Goal: Transaction & Acquisition: Purchase product/service

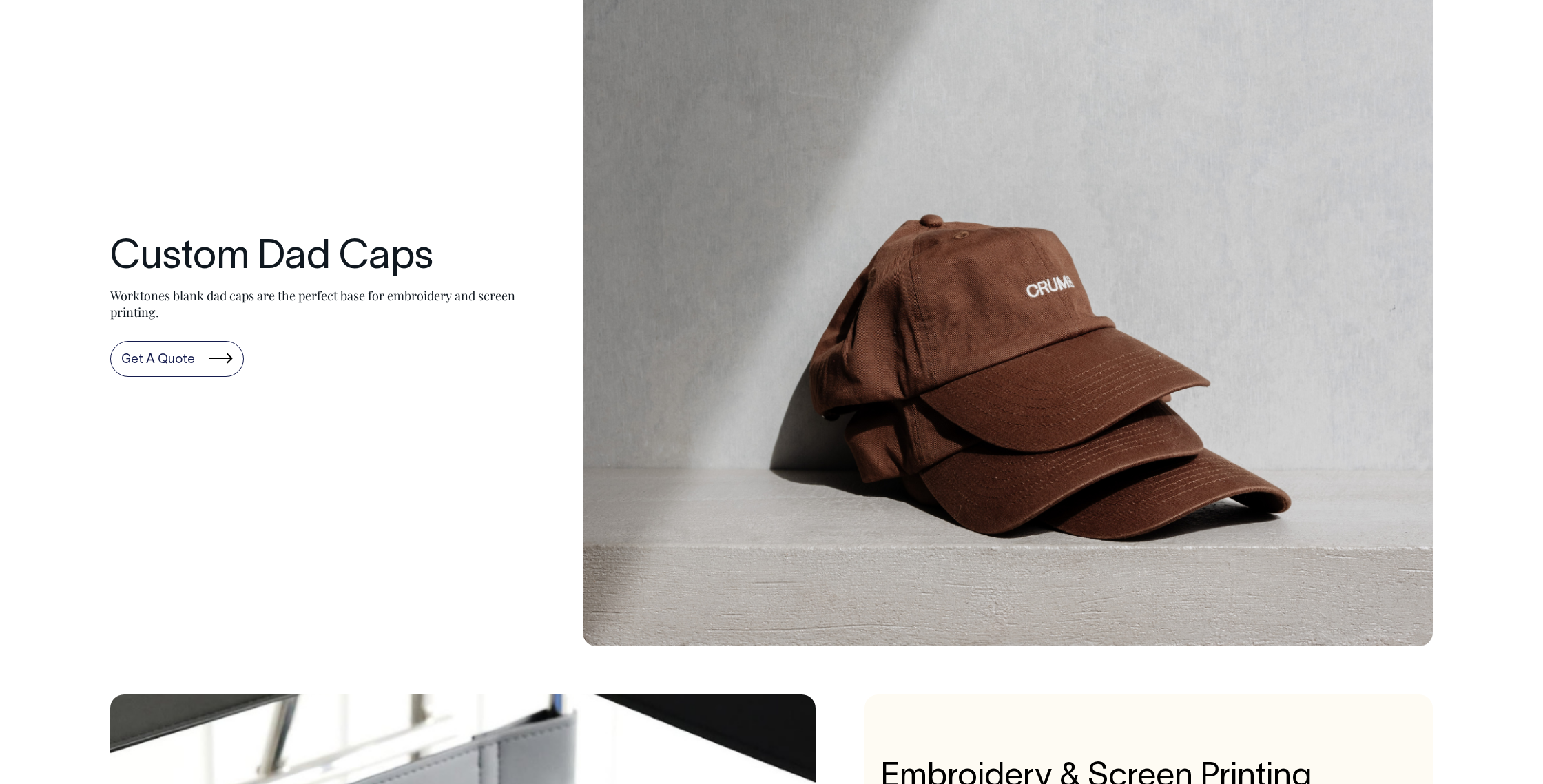
click at [166, 368] on link "Get A Quote" at bounding box center [177, 359] width 133 height 36
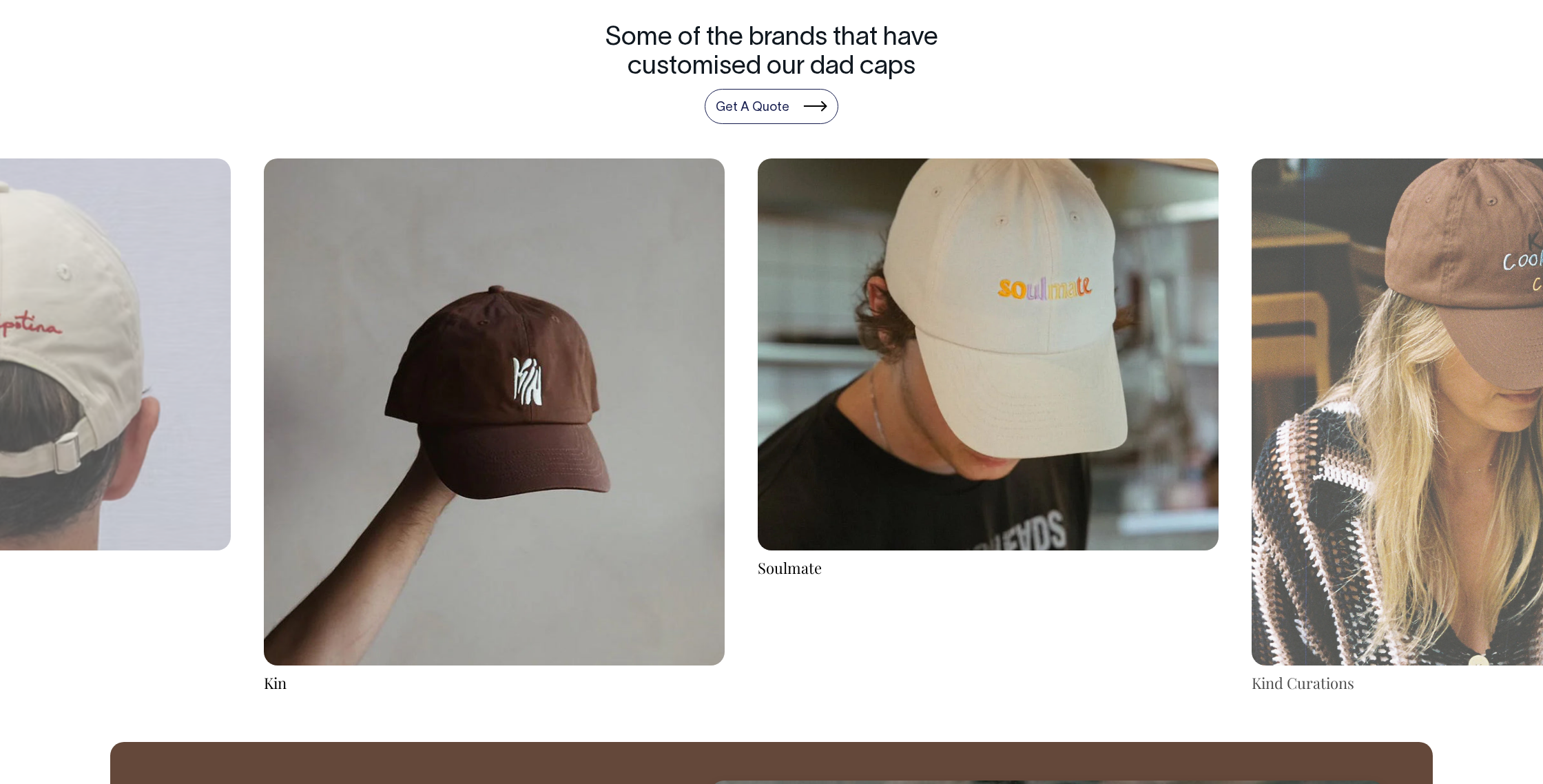
scroll to position [2660, 0]
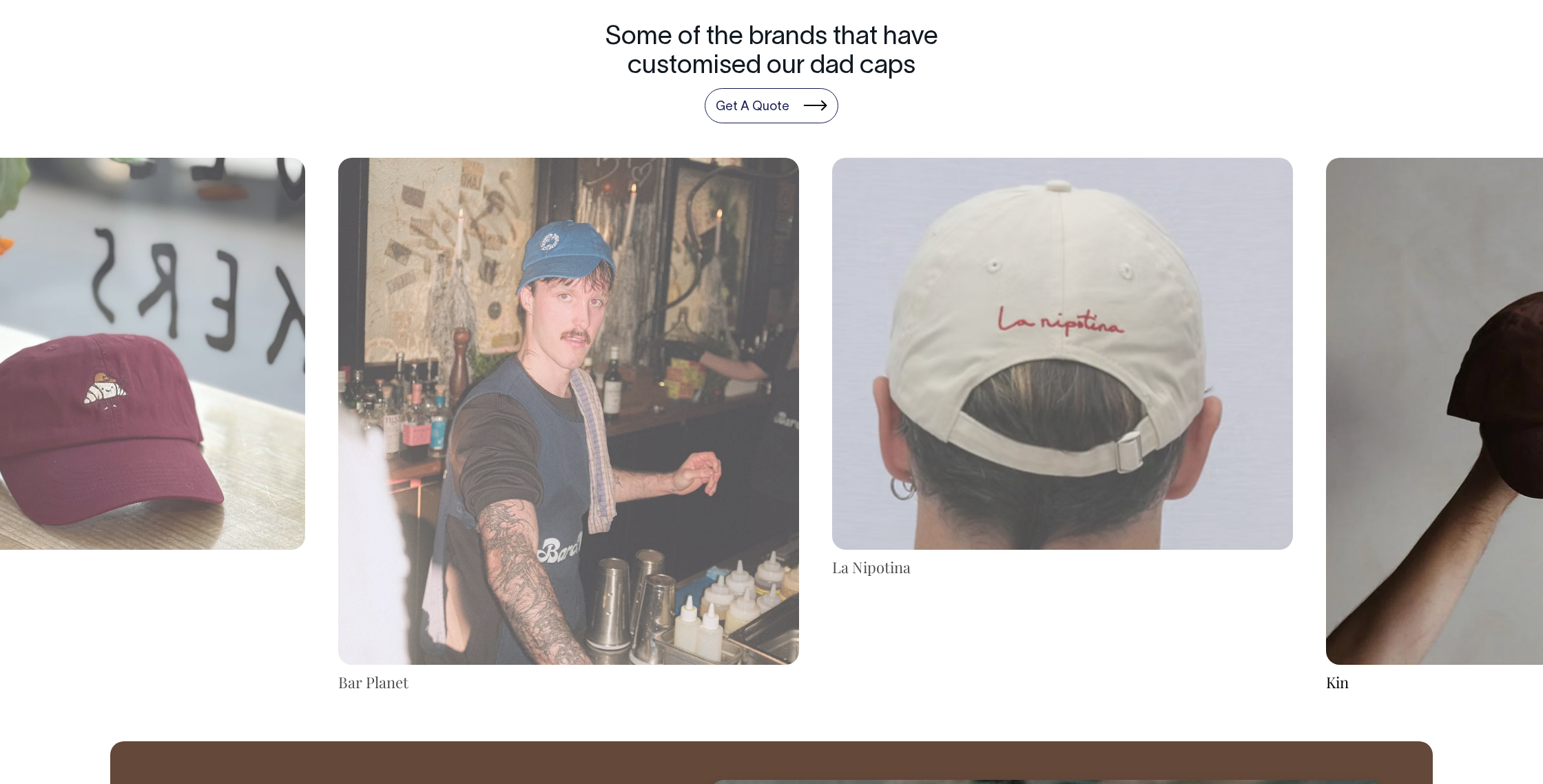
drag, startPoint x: 84, startPoint y: 371, endPoint x: 1137, endPoint y: 334, distance: 1053.6
click at [1137, 334] on img at bounding box center [1062, 354] width 461 height 392
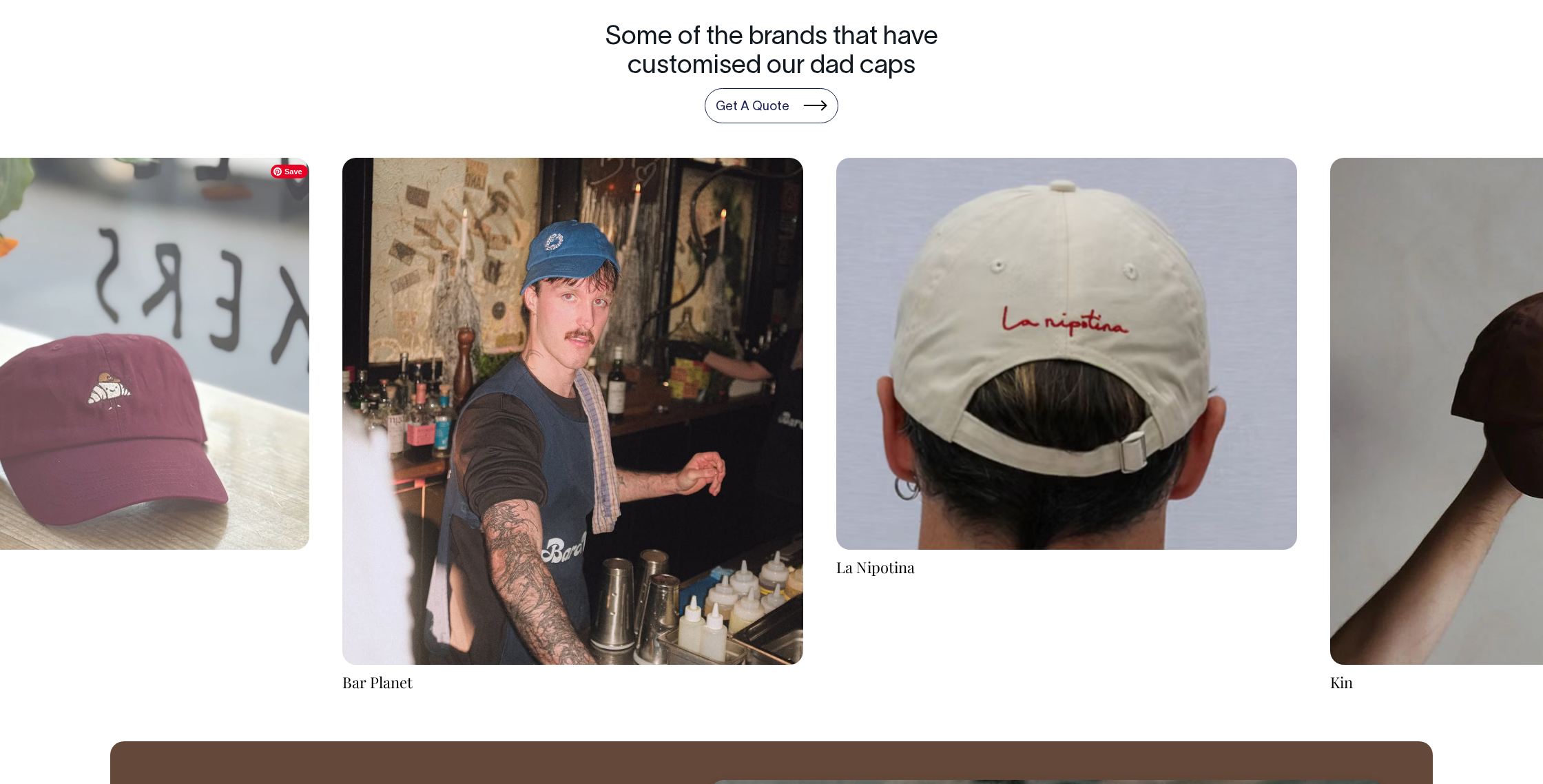
drag, startPoint x: 547, startPoint y: 287, endPoint x: 1102, endPoint y: 313, distance: 555.6
click at [1100, 314] on img at bounding box center [1066, 354] width 461 height 392
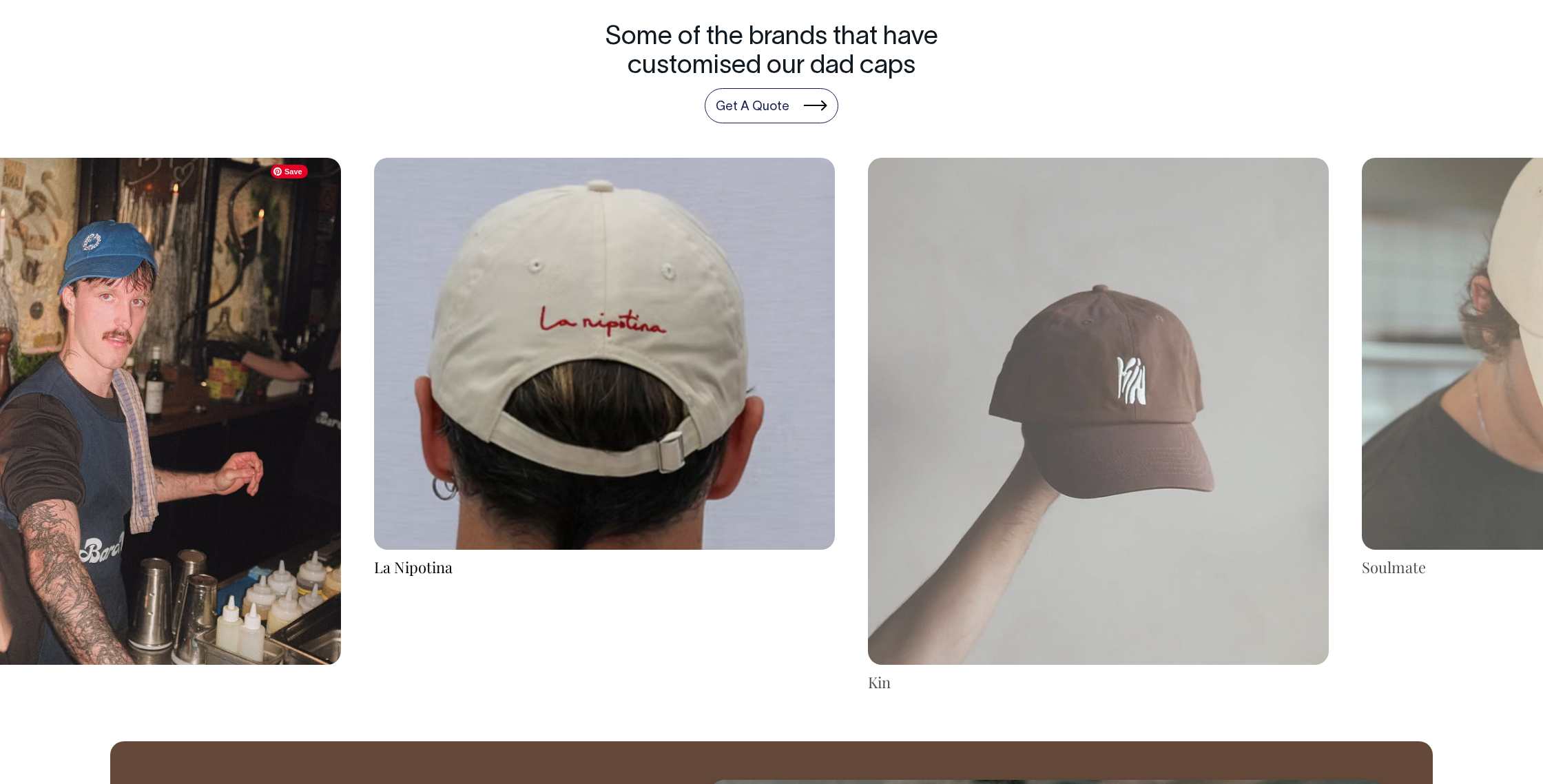
drag, startPoint x: 1201, startPoint y: 305, endPoint x: 807, endPoint y: 287, distance: 394.4
click at [807, 287] on img at bounding box center [604, 354] width 461 height 392
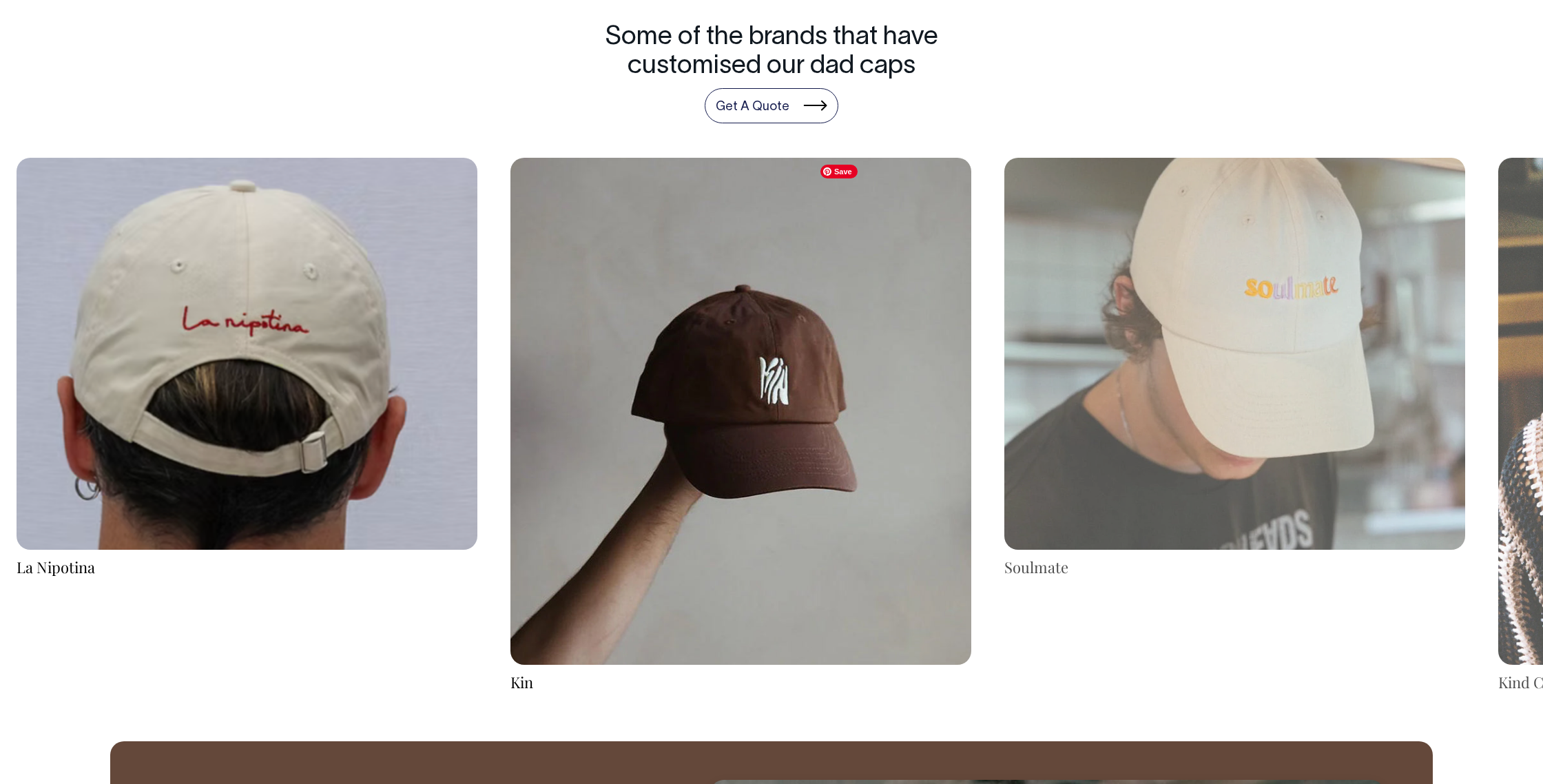
drag, startPoint x: 1118, startPoint y: 308, endPoint x: 580, endPoint y: 328, distance: 538.4
click at [592, 327] on img at bounding box center [741, 411] width 461 height 507
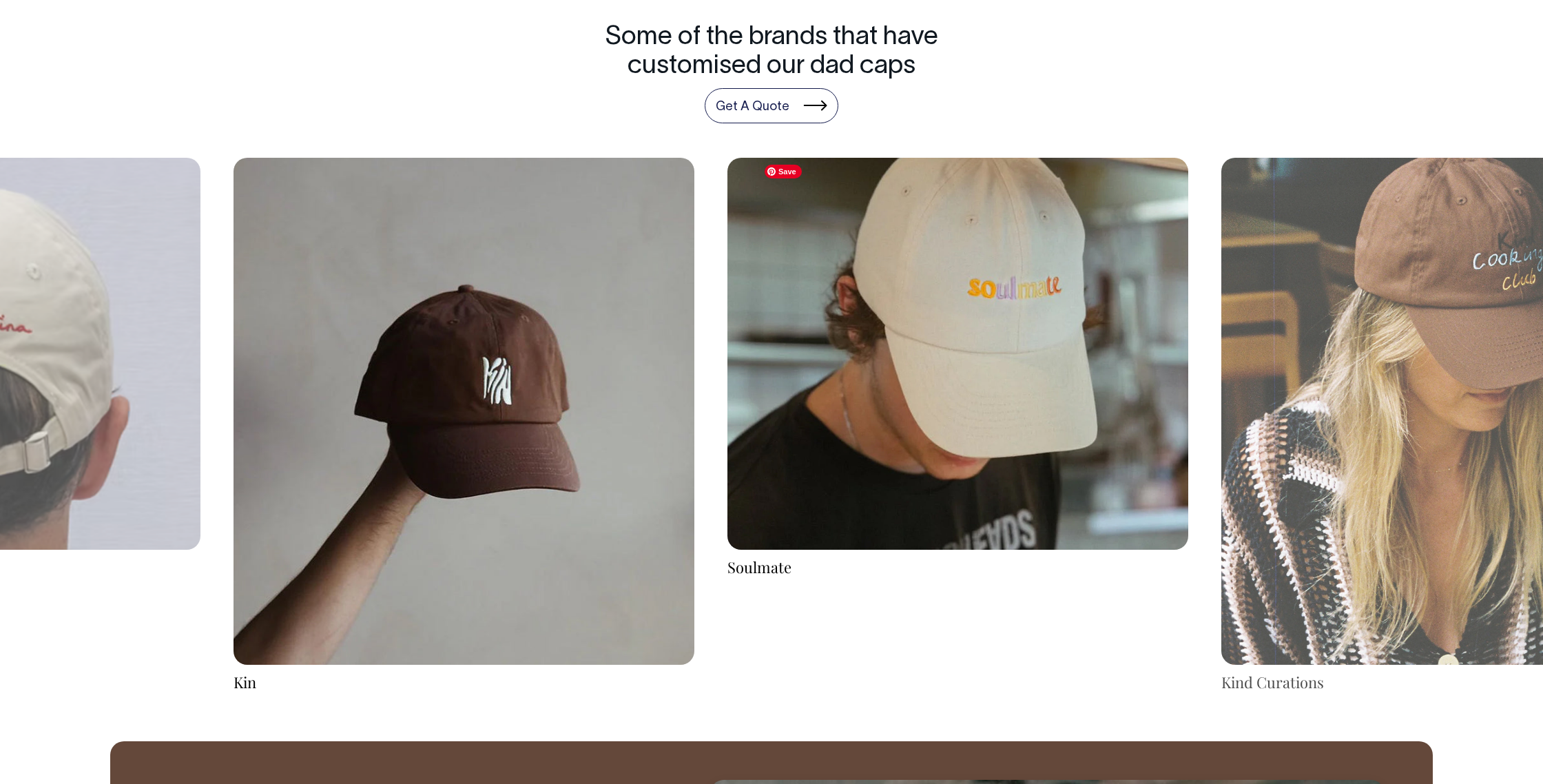
drag, startPoint x: 881, startPoint y: 328, endPoint x: 508, endPoint y: 322, distance: 373.0
click at [728, 321] on img at bounding box center [957, 354] width 461 height 392
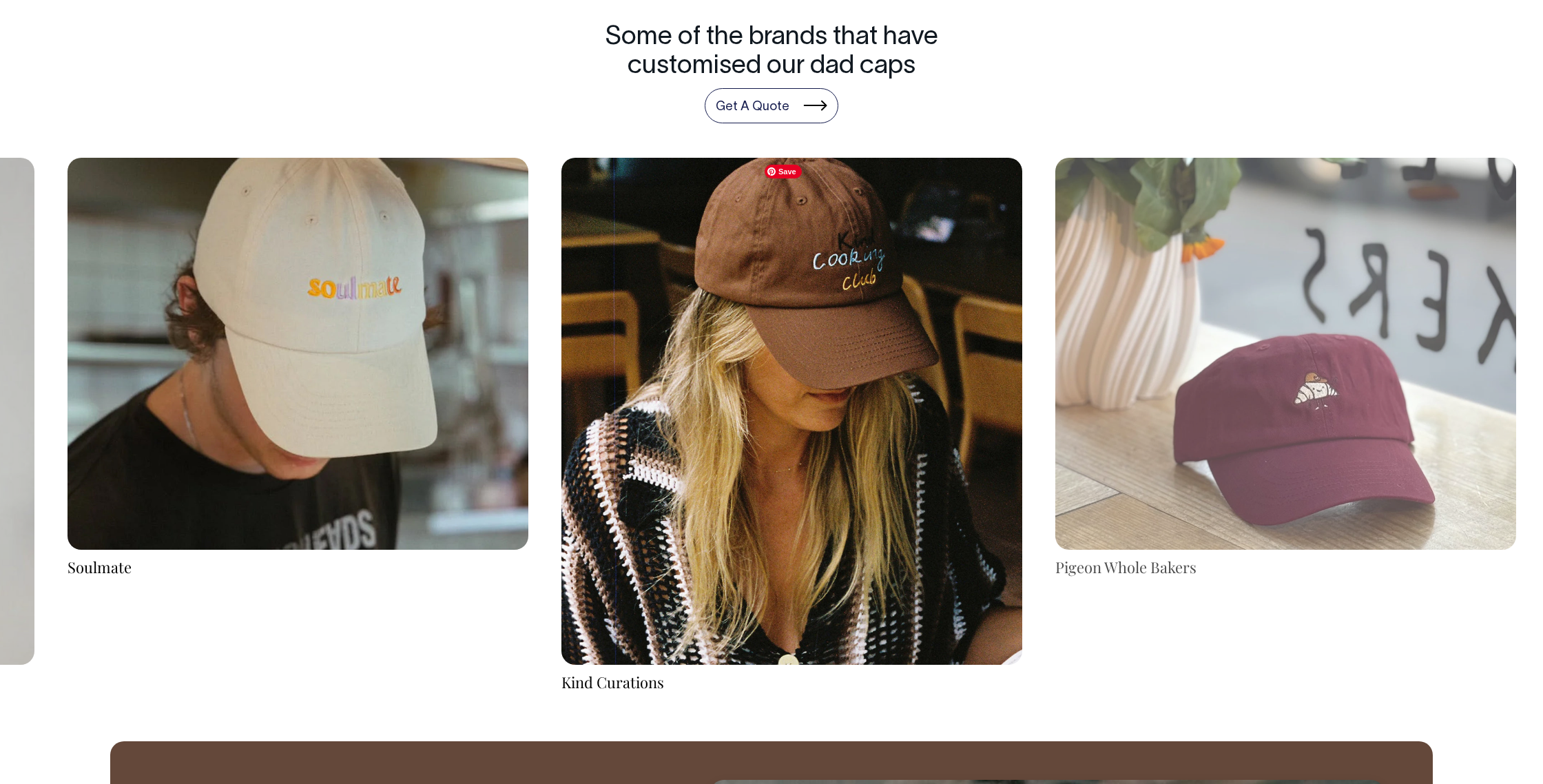
drag, startPoint x: 857, startPoint y: 317, endPoint x: 417, endPoint y: 303, distance: 440.2
click at [562, 304] on img at bounding box center [792, 411] width 461 height 507
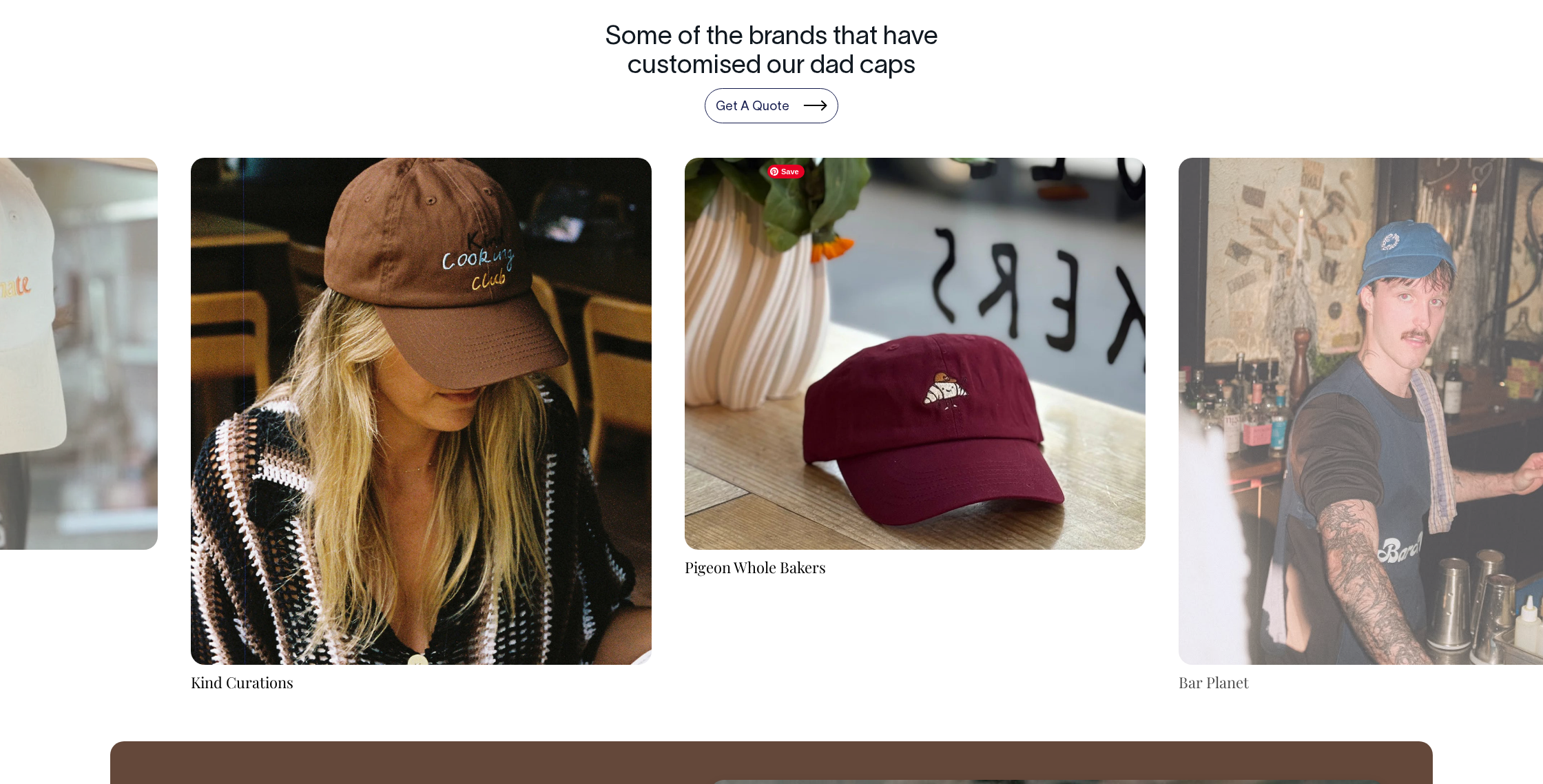
drag, startPoint x: 906, startPoint y: 311, endPoint x: 470, endPoint y: 285, distance: 436.8
click at [685, 287] on img at bounding box center [915, 354] width 461 height 392
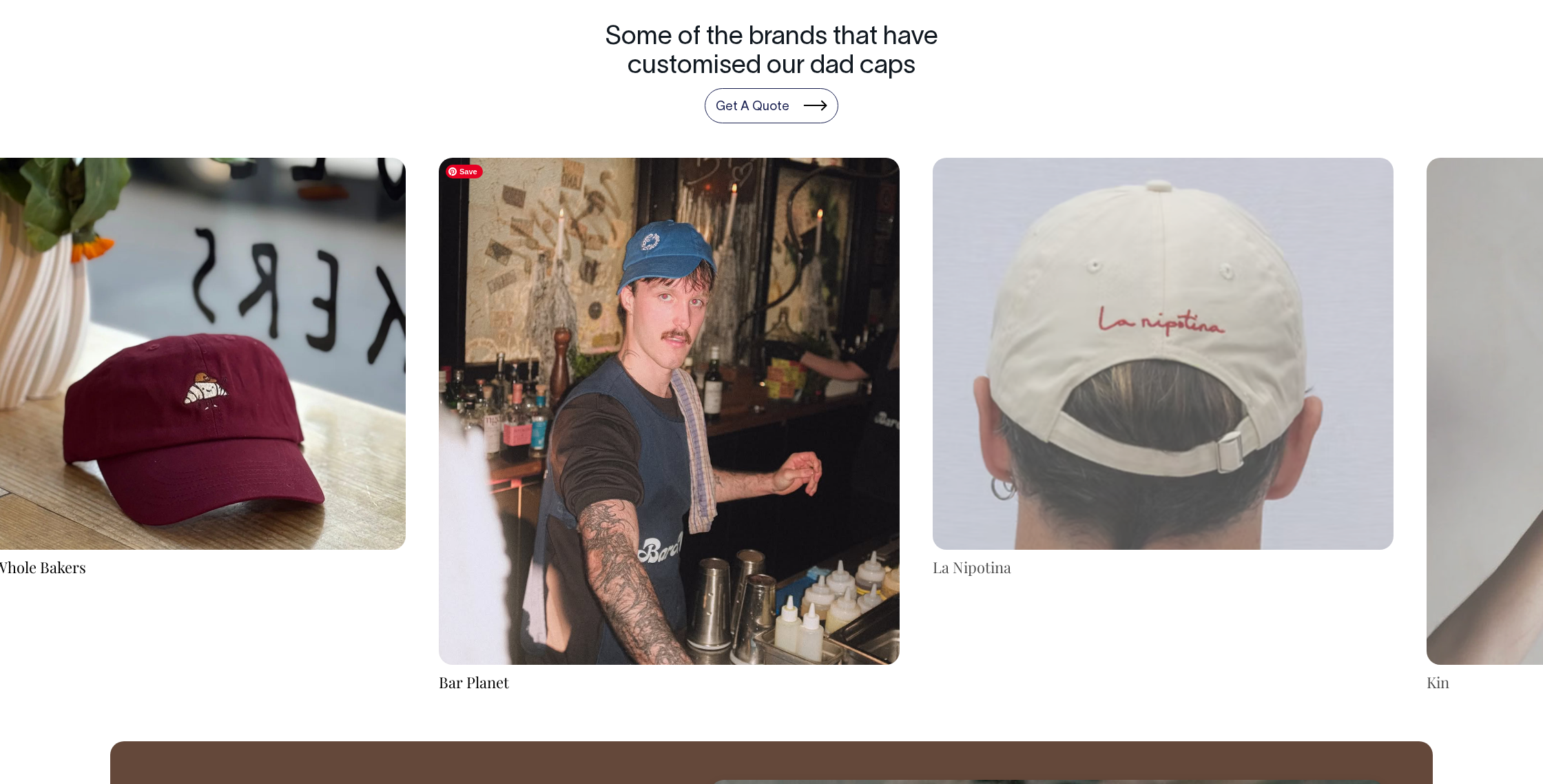
drag, startPoint x: 717, startPoint y: 292, endPoint x: 263, endPoint y: 251, distance: 455.8
click at [439, 252] on img at bounding box center [669, 411] width 461 height 507
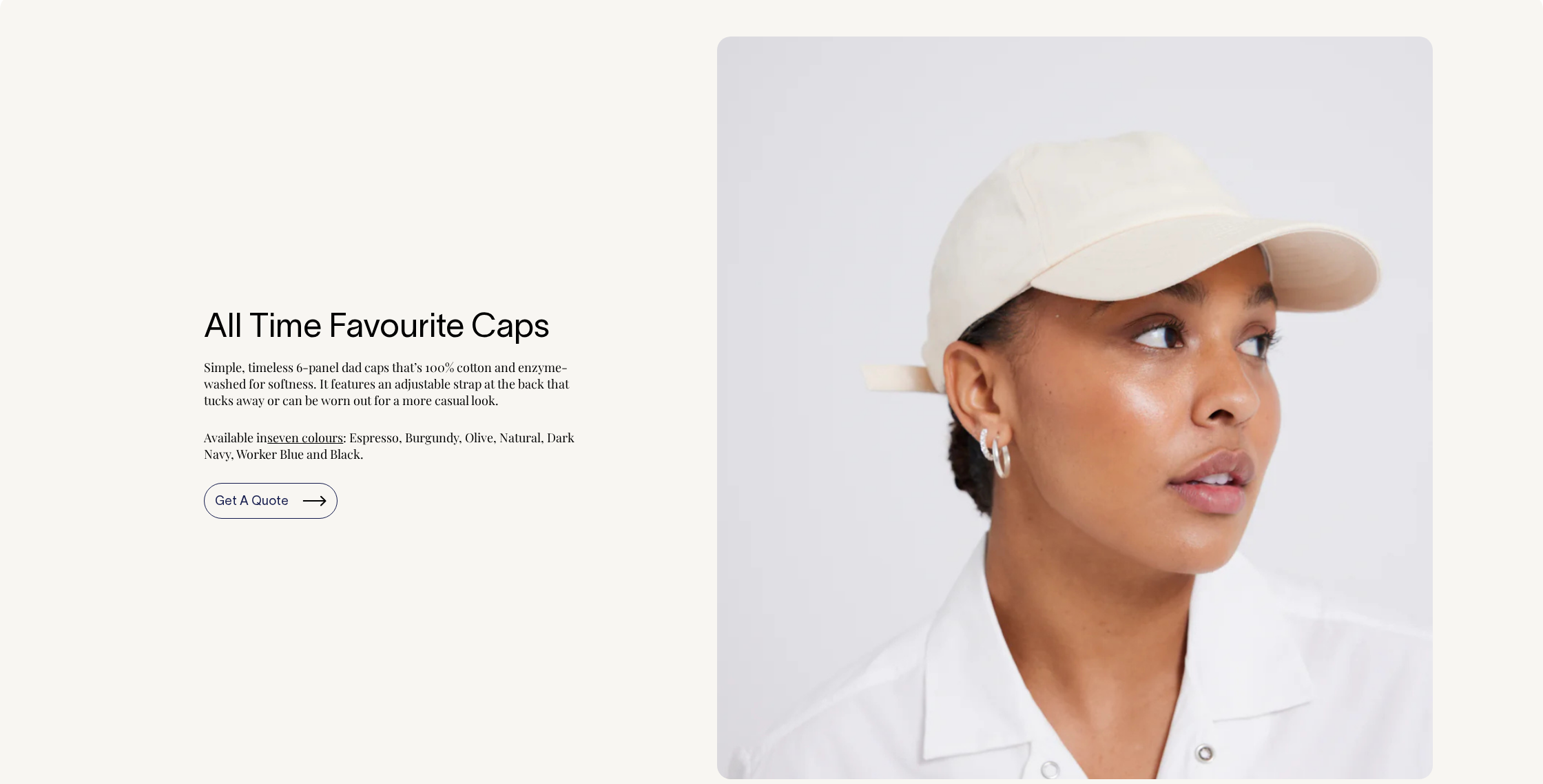
scroll to position [1564, 0]
click at [303, 440] on span "seven colours" at bounding box center [306, 437] width 76 height 16
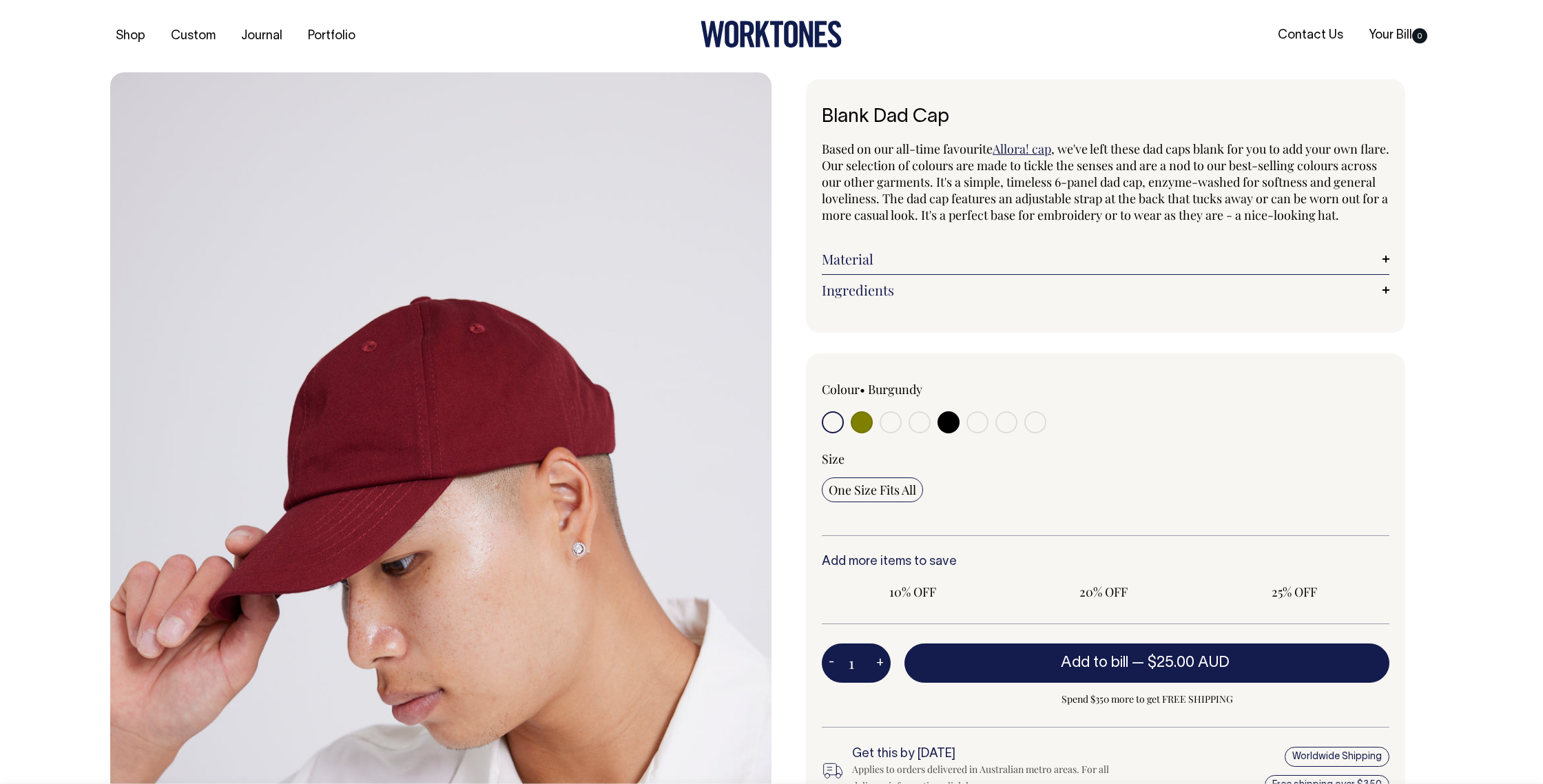
radio input "true"
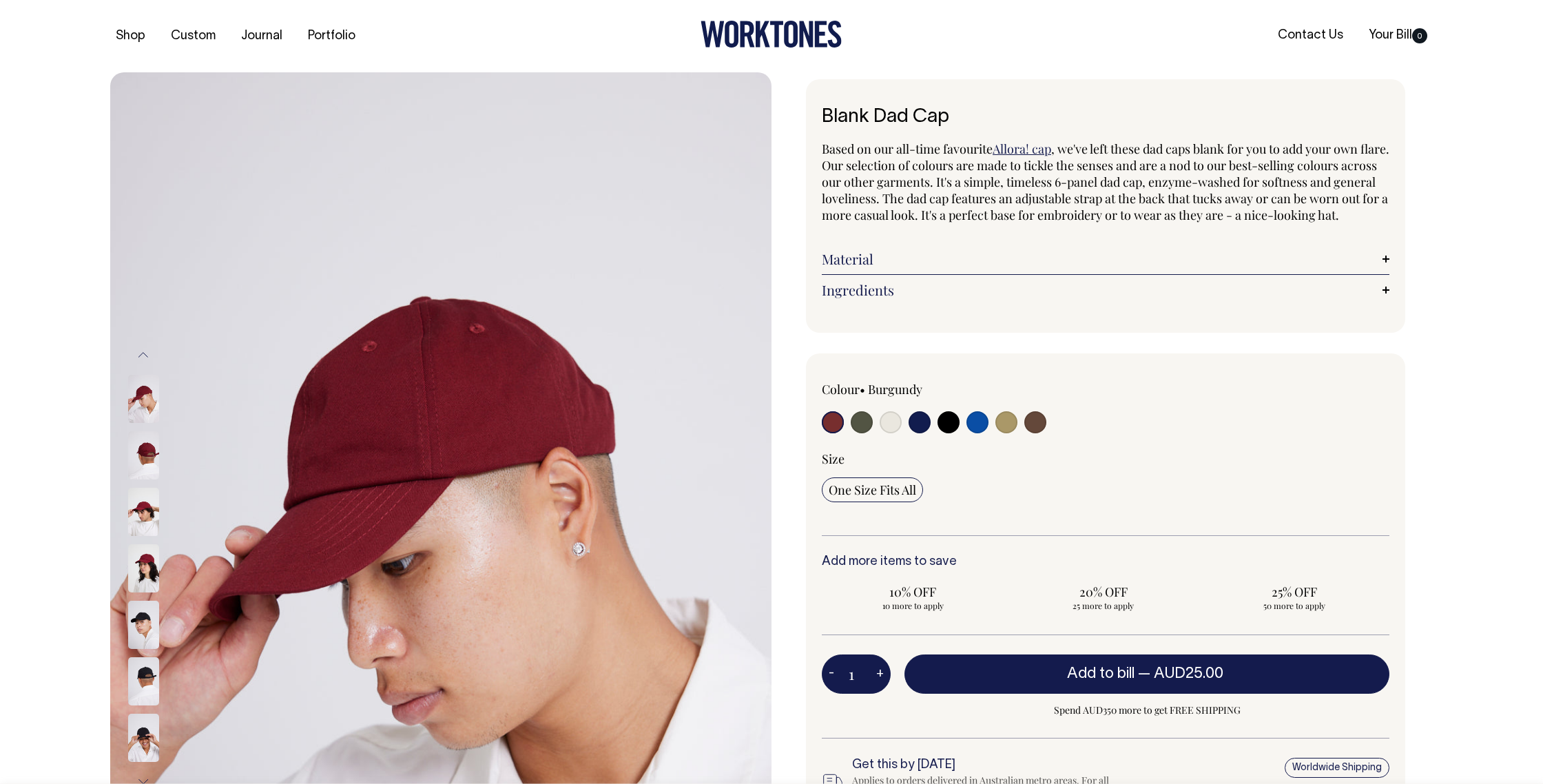
click at [859, 433] on input "radio" at bounding box center [861, 422] width 22 height 22
radio input "true"
select select "Olive"
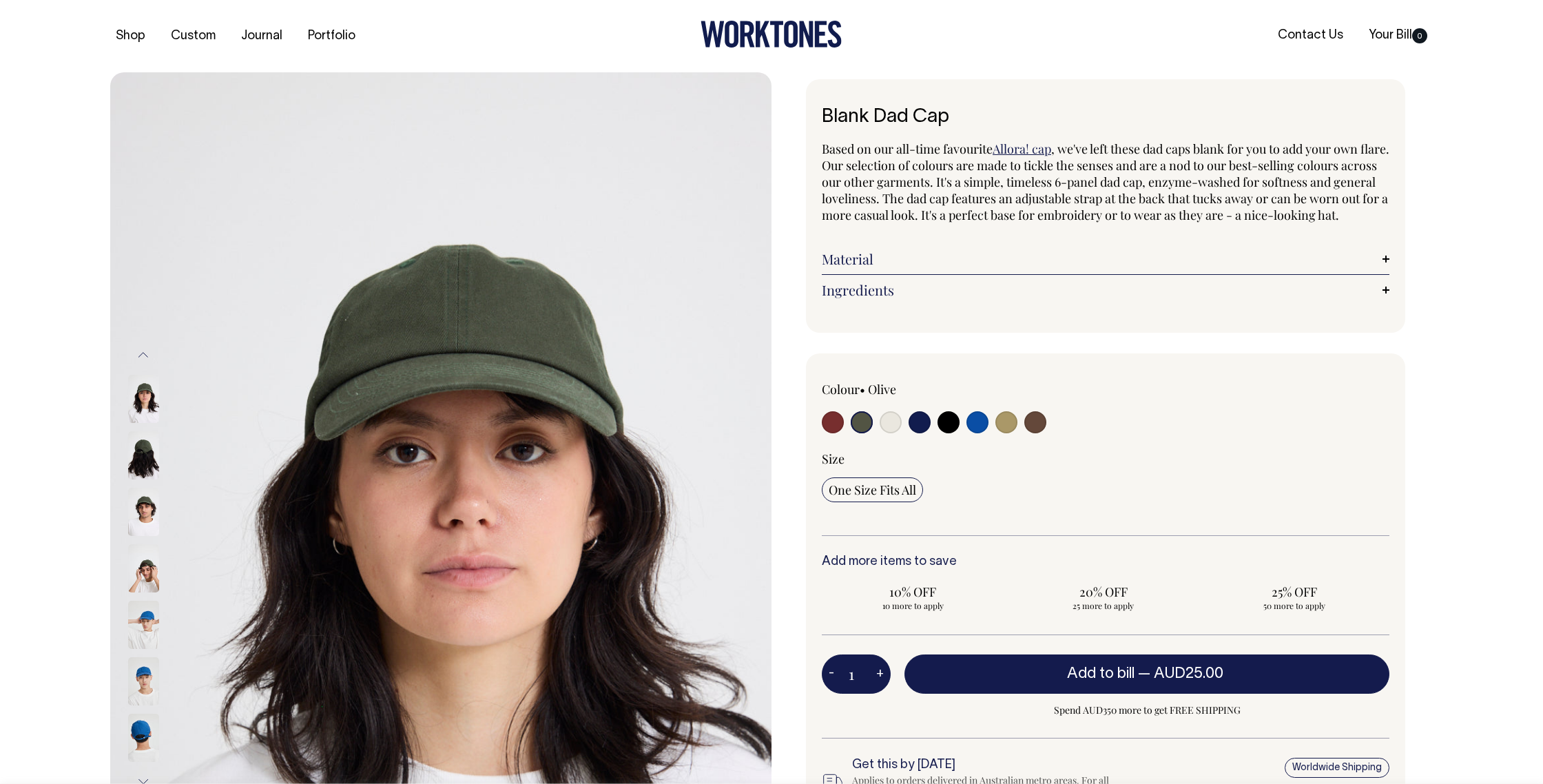
click at [885, 433] on input "radio" at bounding box center [890, 422] width 22 height 22
radio input "true"
select select "Natural"
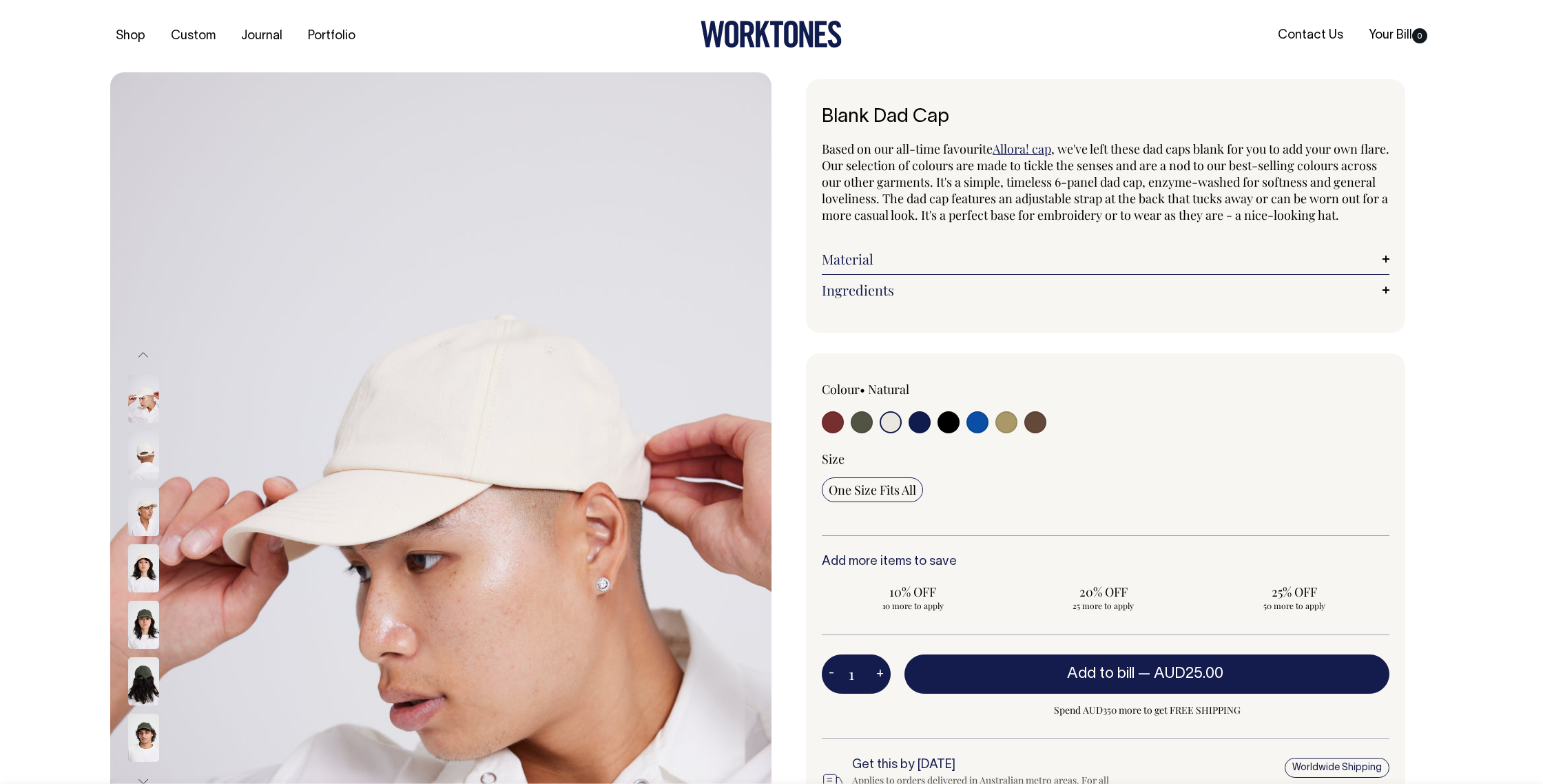
click at [921, 433] on input "radio" at bounding box center [920, 422] width 22 height 22
radio input "true"
select select "Dark Navy"
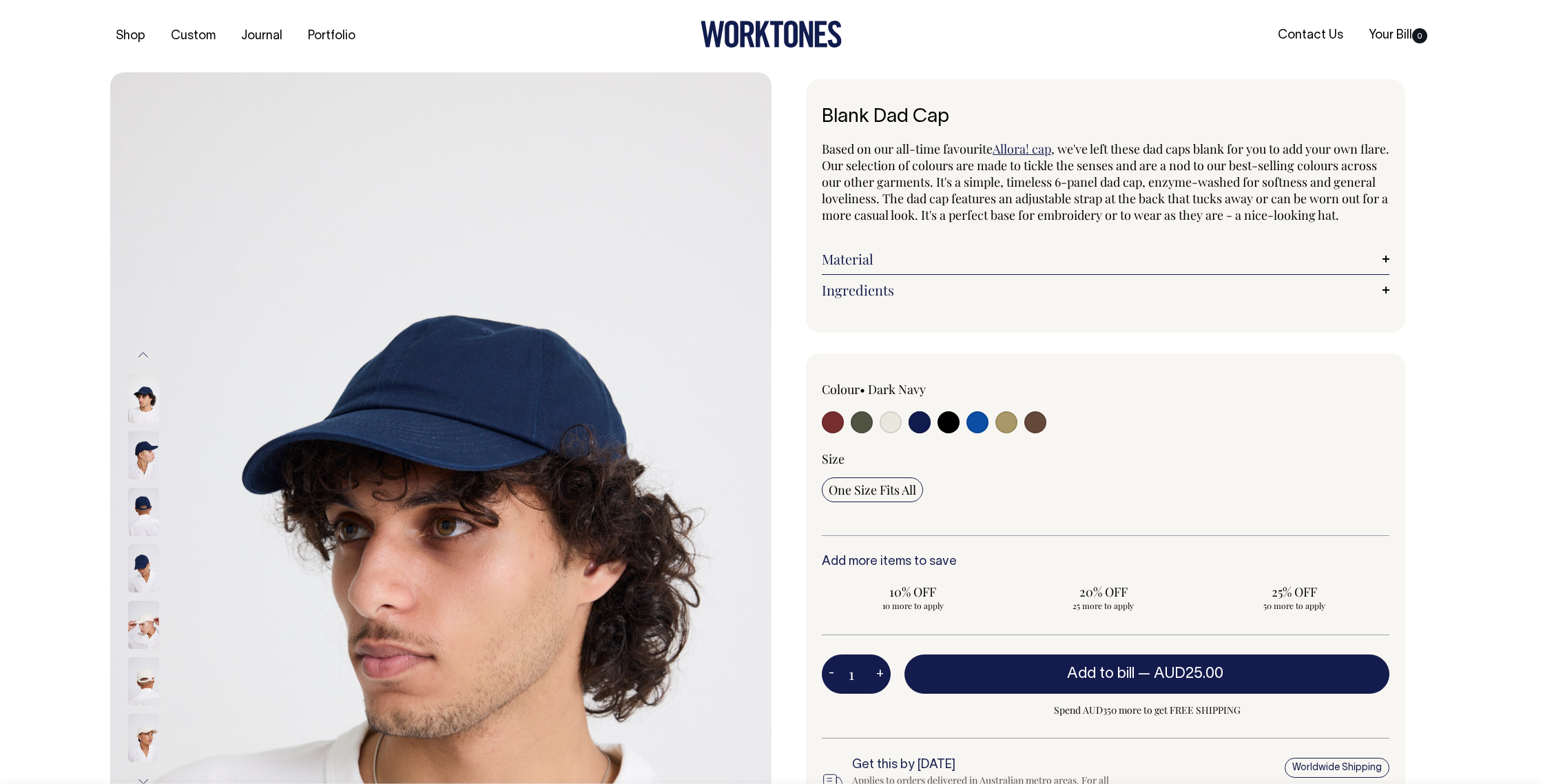
click at [955, 433] on input "radio" at bounding box center [948, 422] width 22 height 22
radio input "true"
select select "Black"
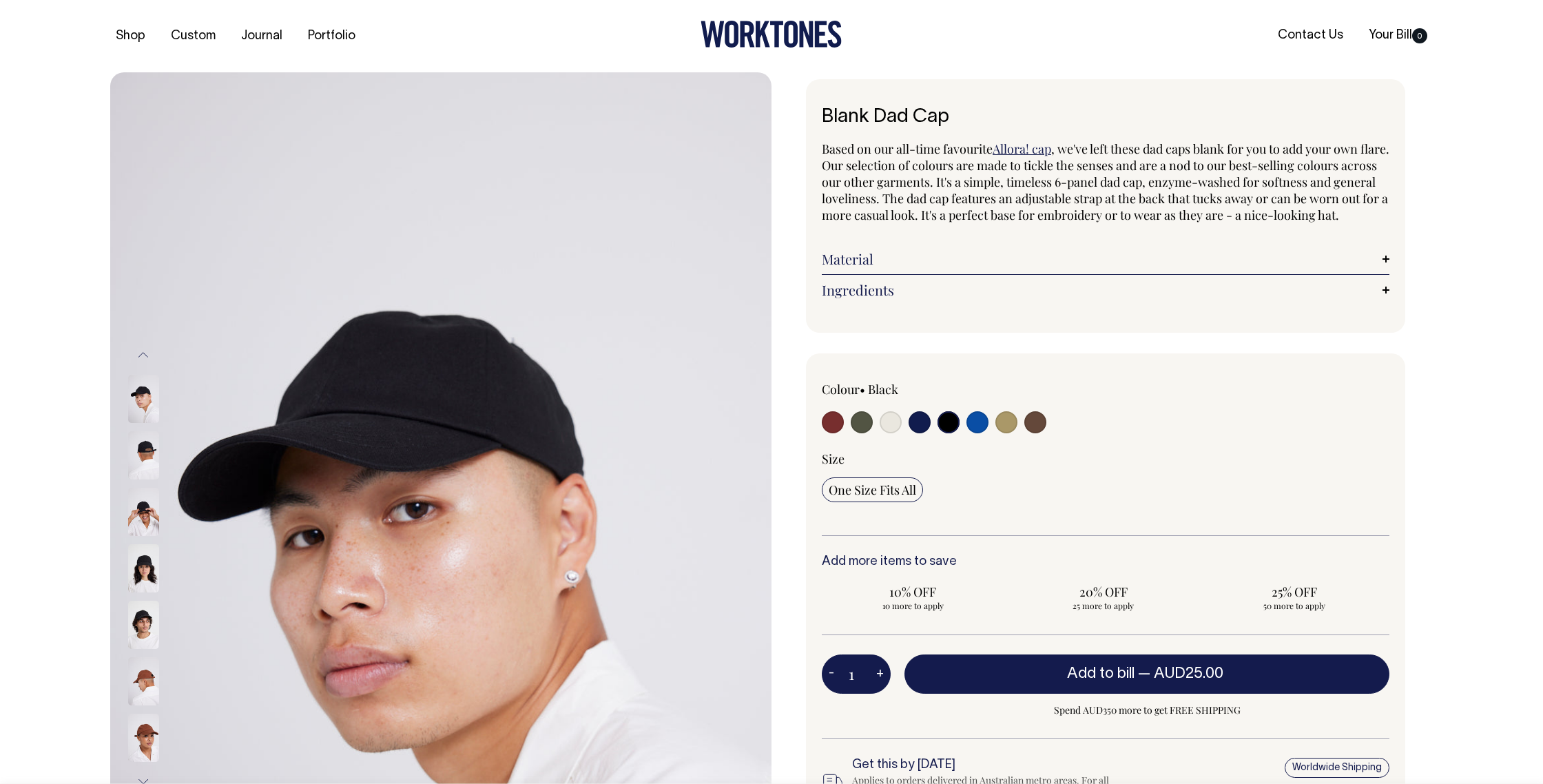
click at [983, 433] on input "radio" at bounding box center [977, 422] width 22 height 22
radio input "true"
select select "Worker Blue"
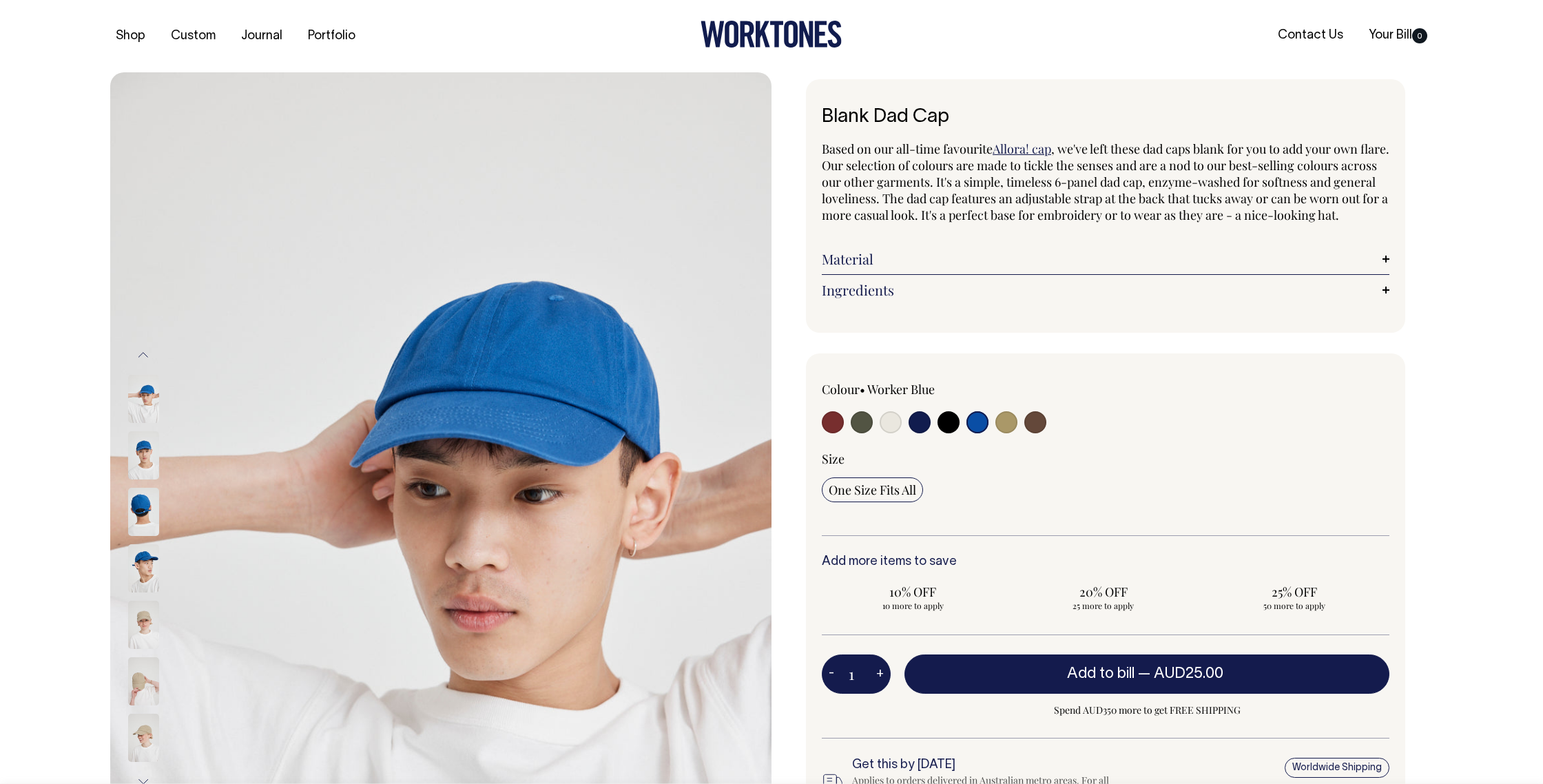
drag, startPoint x: 1003, startPoint y: 432, endPoint x: 1022, endPoint y: 428, distance: 19.4
click at [1005, 432] on input "radio" at bounding box center [1006, 422] width 22 height 22
radio input "true"
select select "Washed Khaki"
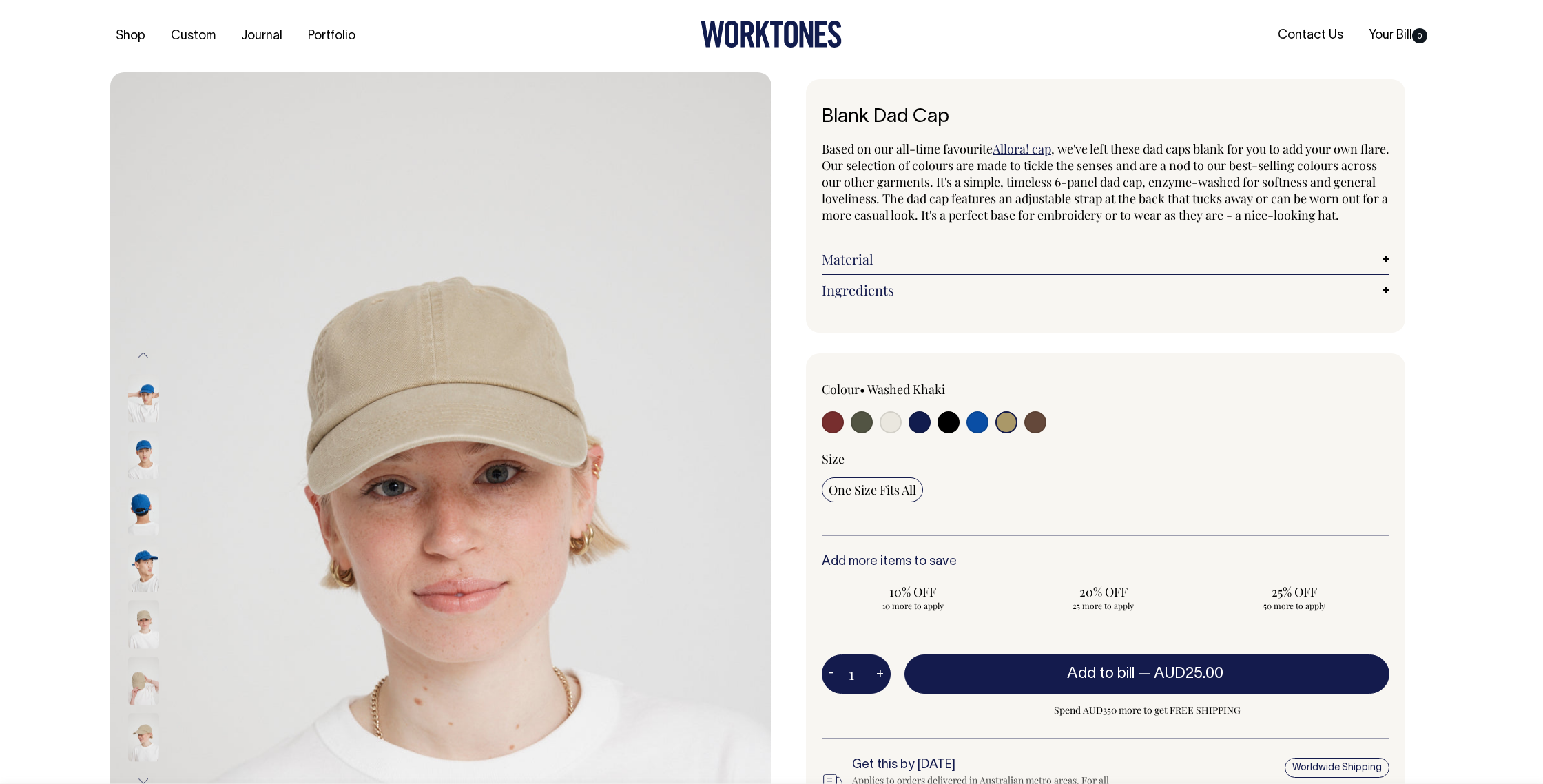
drag, startPoint x: 1025, startPoint y: 429, endPoint x: 973, endPoint y: 423, distance: 52.3
click at [1024, 429] on div at bounding box center [936, 424] width 227 height 26
